Goal: Task Accomplishment & Management: Manage account settings

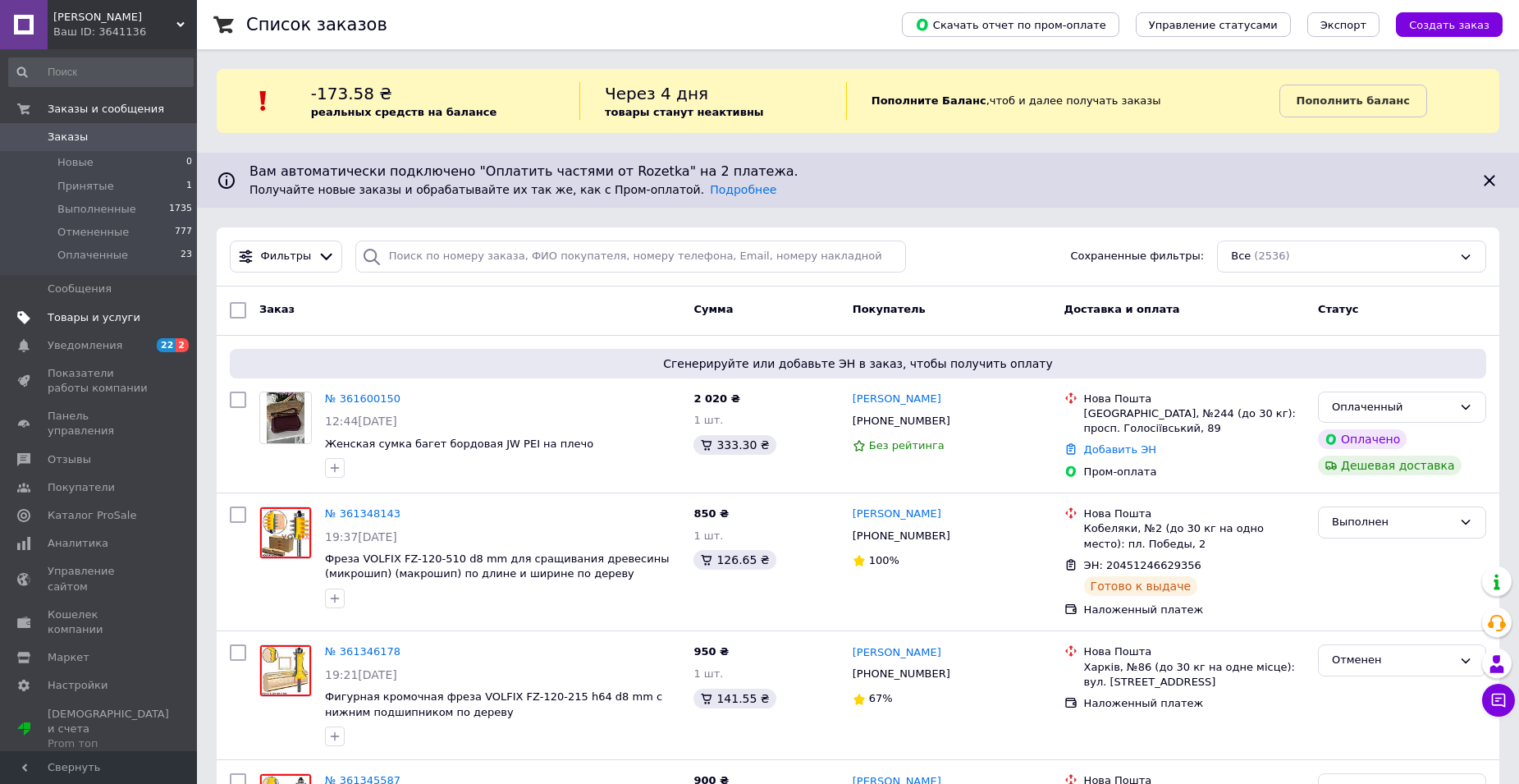
click at [68, 321] on span "Товары и услуги" at bounding box center [93, 317] width 93 height 15
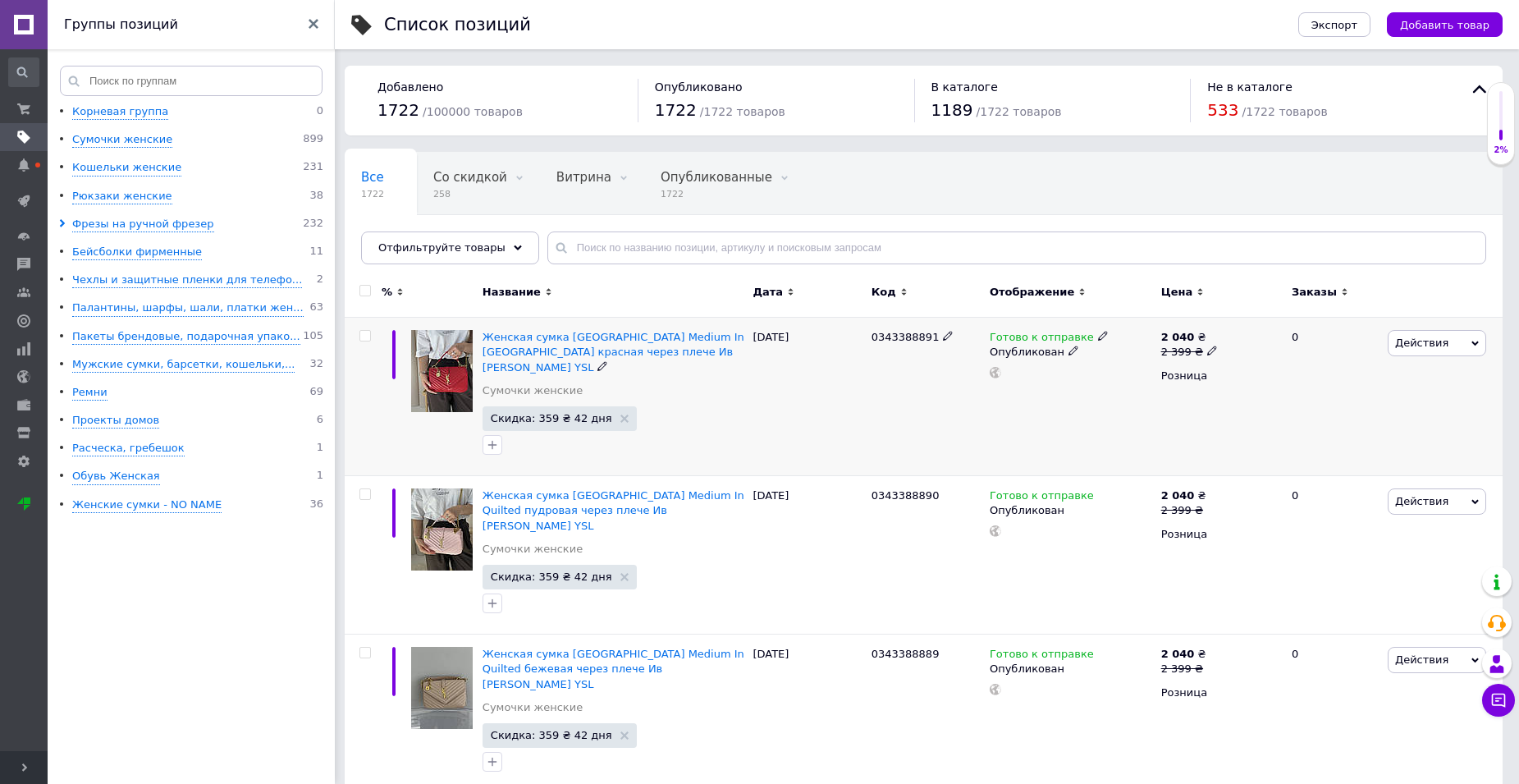
click at [907, 332] on span "0343388891" at bounding box center [905, 336] width 68 height 12
click at [907, 336] on span "0343388891" at bounding box center [905, 336] width 68 height 12
copy span "0343388891"
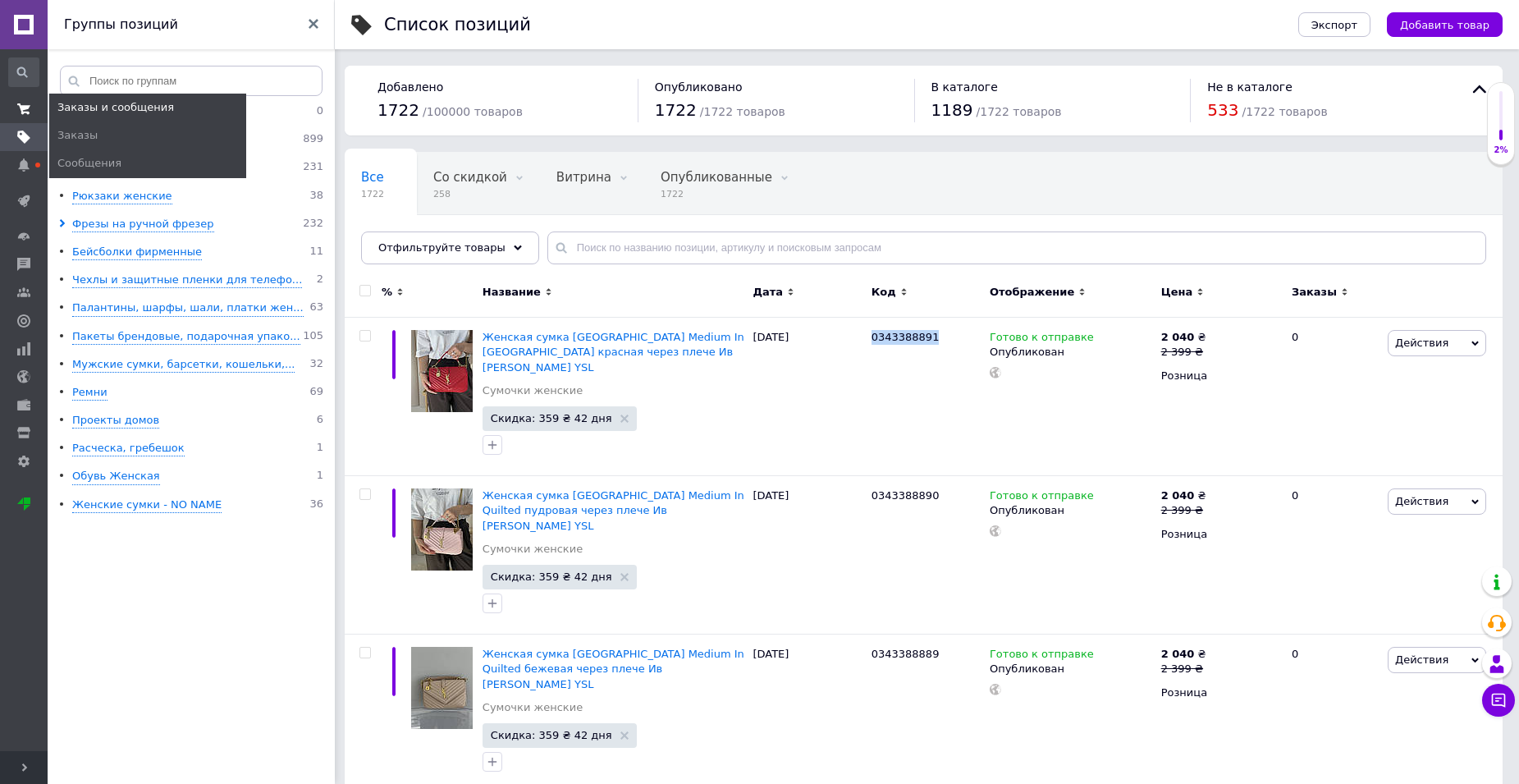
click at [30, 113] on icon at bounding box center [24, 109] width 13 height 13
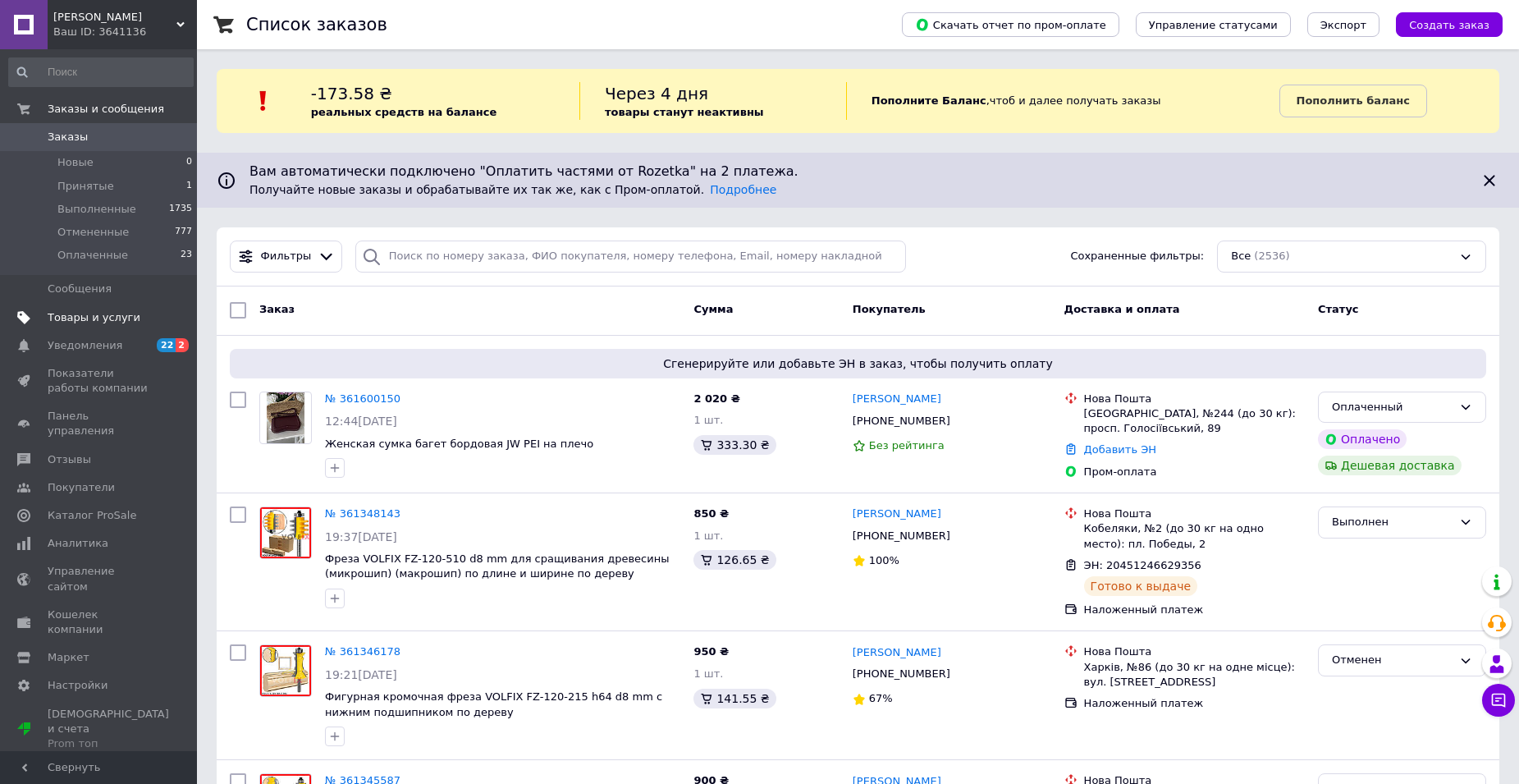
click at [79, 325] on link "Товары и услуги" at bounding box center [101, 317] width 202 height 28
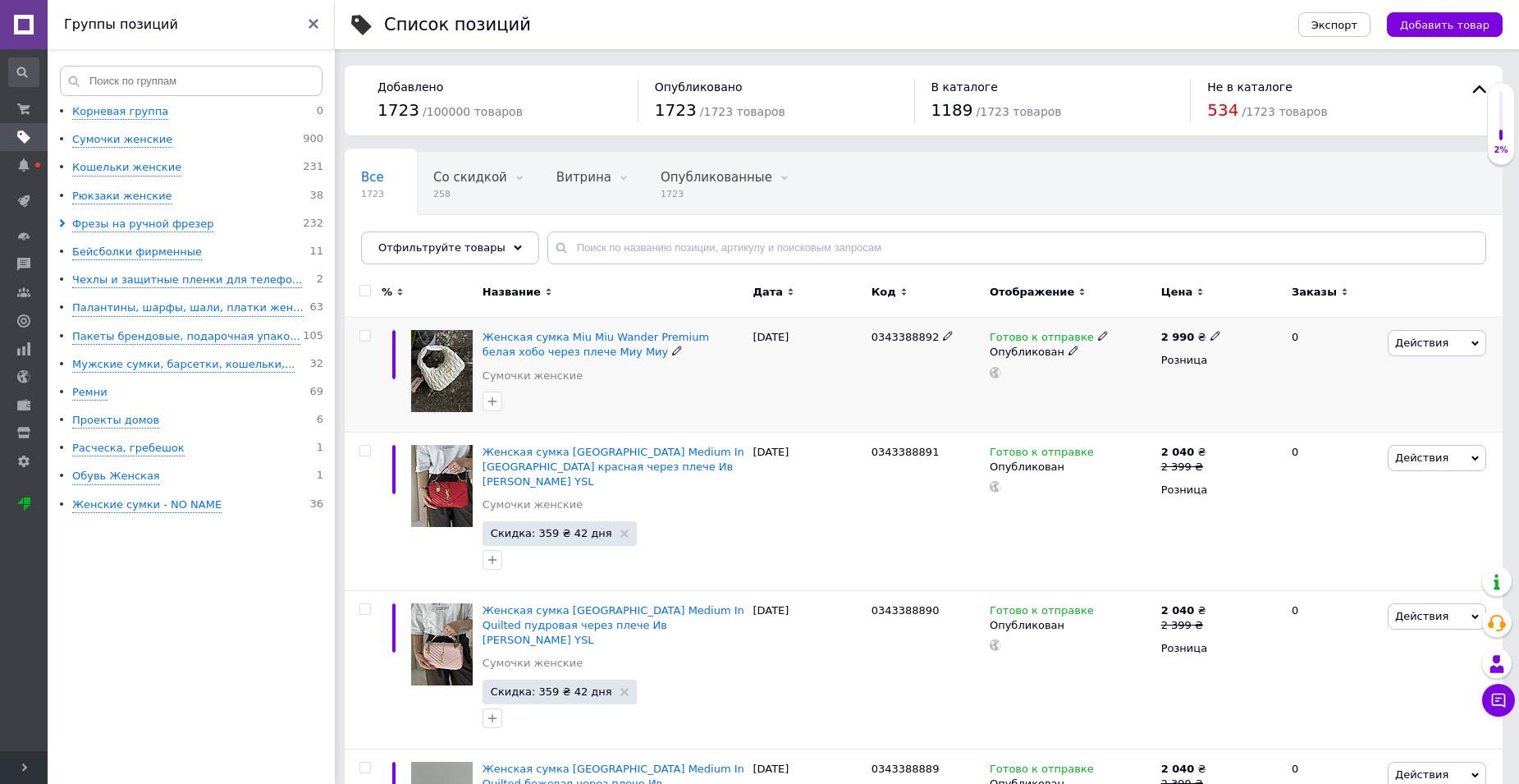
click at [1387, 343] on div "Действия Редактировать Поднять в начало группы Копировать Скидка Подарок Сопутс…" at bounding box center [1443, 375] width 119 height 115
click at [1396, 351] on span "Действия" at bounding box center [1437, 342] width 98 height 26
click at [1327, 420] on li "Копировать" at bounding box center [1369, 420] width 233 height 23
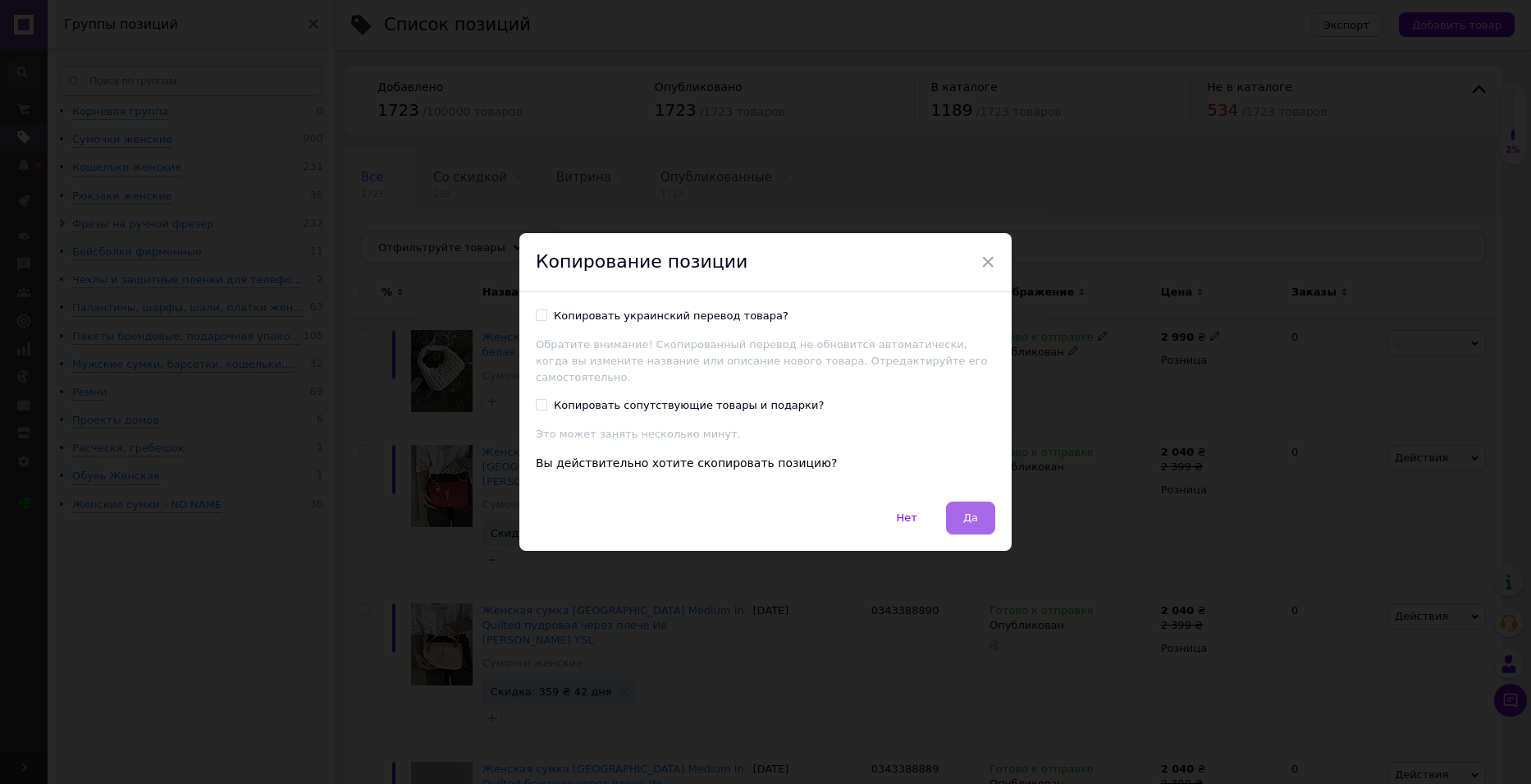
click at [972, 517] on button "Да" at bounding box center [970, 517] width 49 height 32
